Goal: Check status: Check status

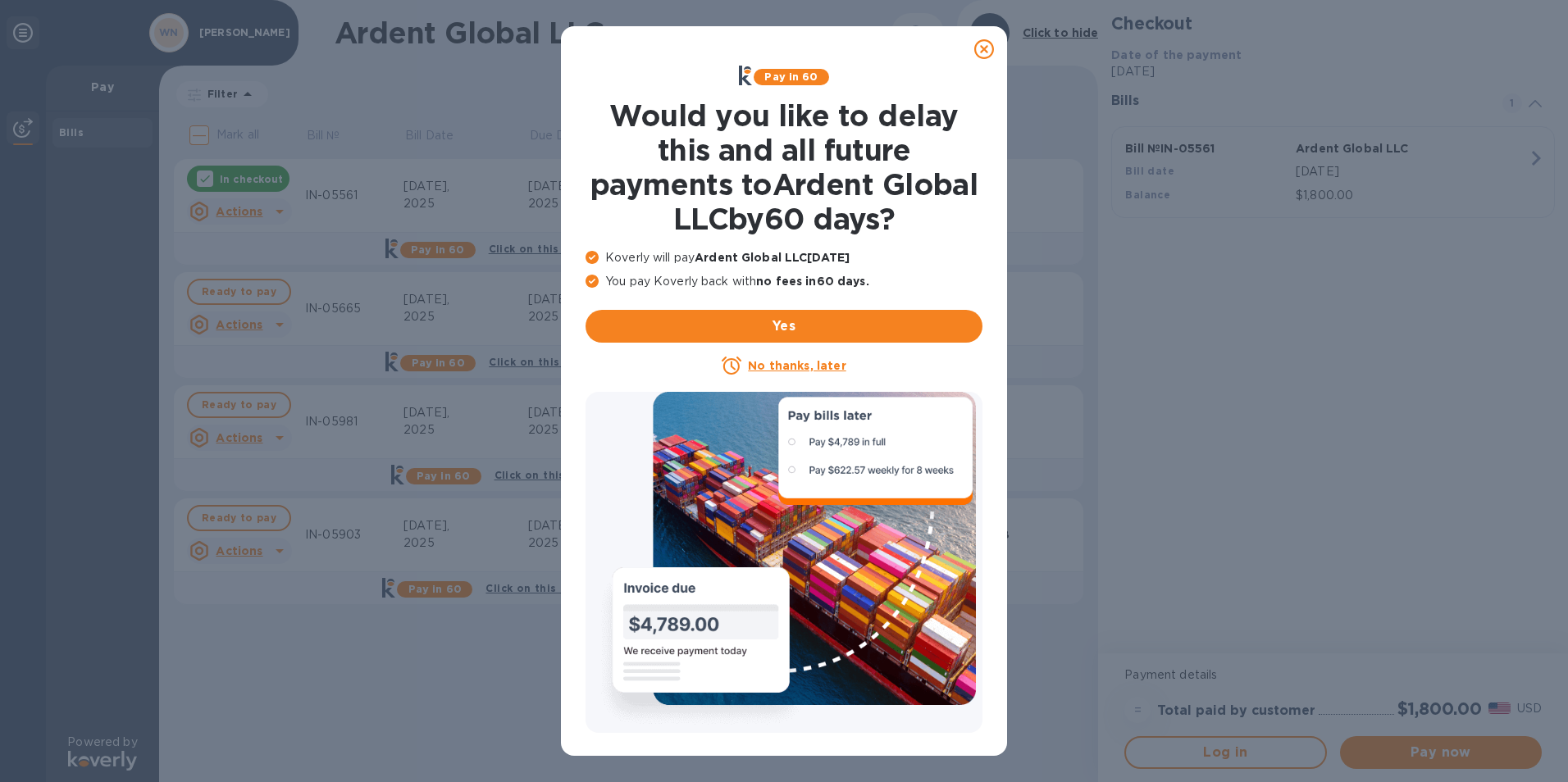
click at [974, 51] on icon at bounding box center [984, 49] width 20 height 20
click at [982, 46] on icon at bounding box center [984, 49] width 20 height 20
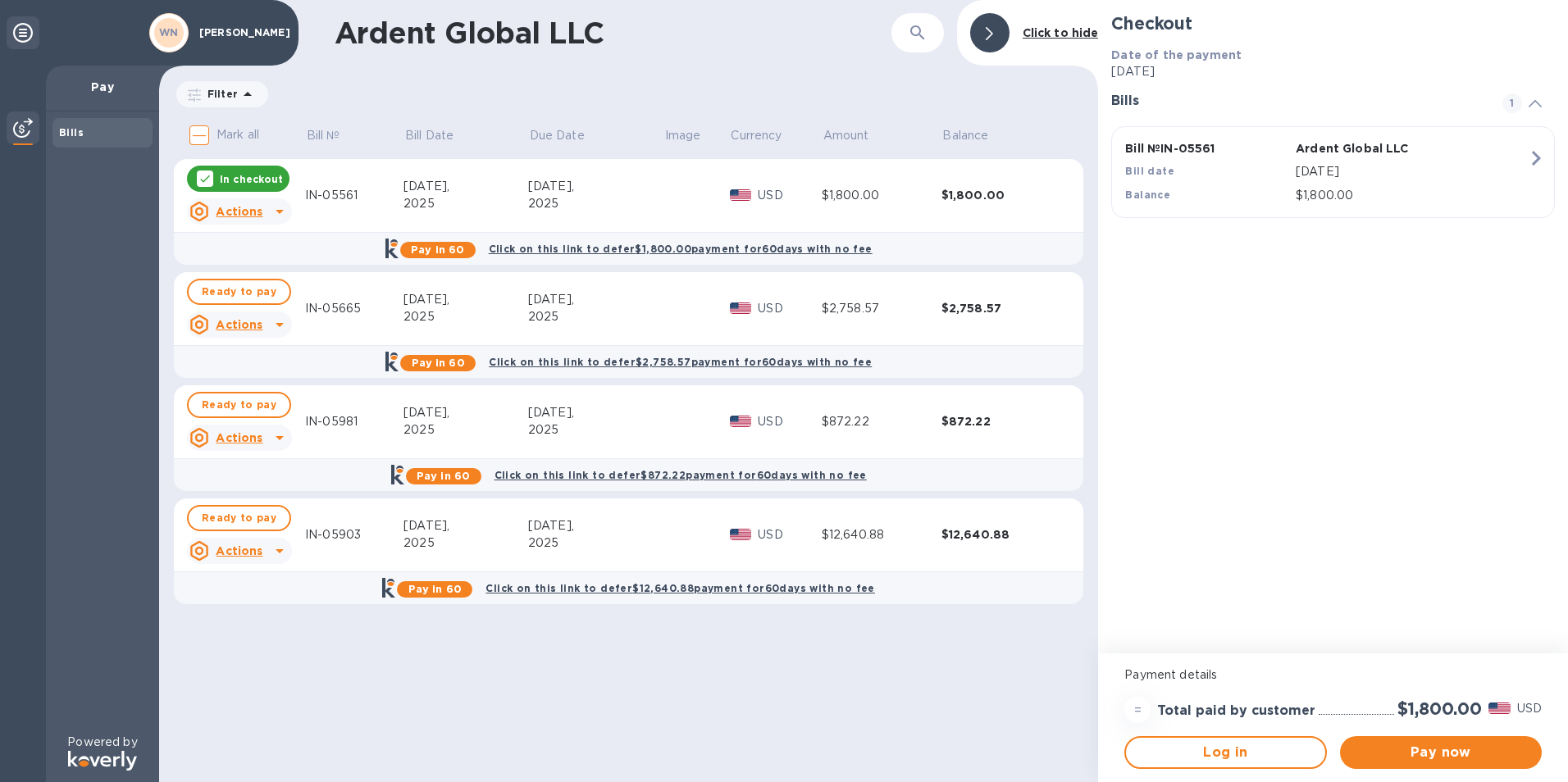
click at [203, 183] on icon at bounding box center [205, 179] width 13 height 13
